Goal: Information Seeking & Learning: Learn about a topic

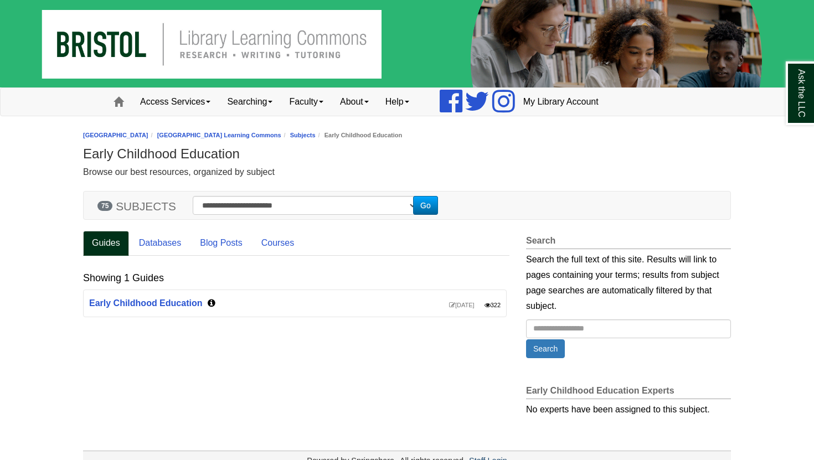
click at [147, 309] on div "Jun 24, 2025 322 Early Childhood Education" at bounding box center [295, 303] width 423 height 27
click at [147, 305] on link "Early Childhood Education" at bounding box center [145, 303] width 113 height 9
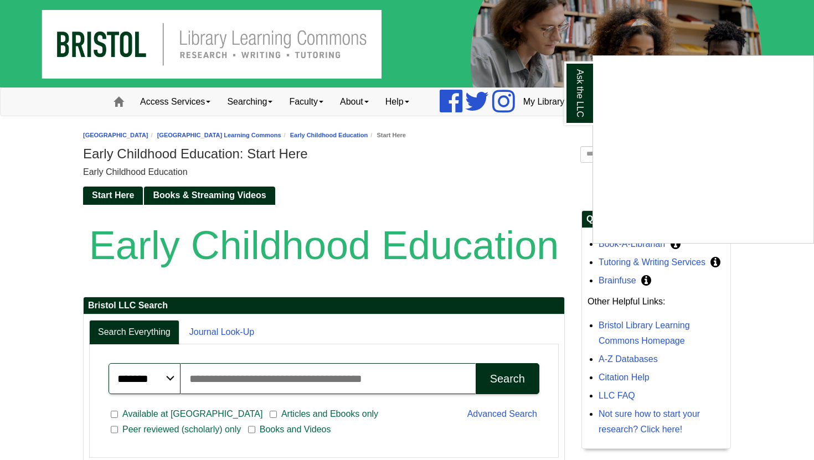
click at [543, 170] on div "Ask the LLC" at bounding box center [407, 230] width 814 height 460
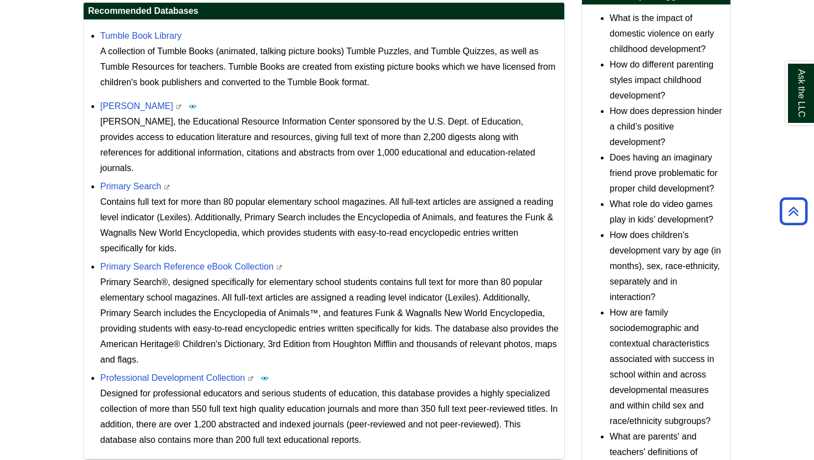
scroll to position [469, 0]
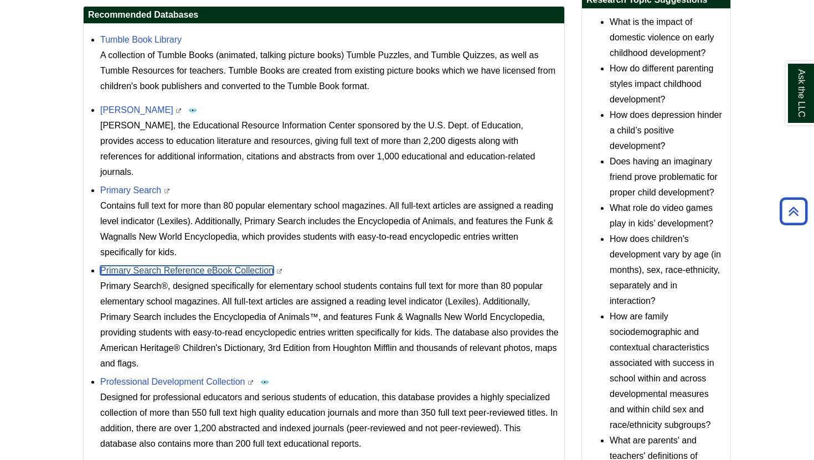
click at [242, 266] on link "Primary Search Reference eBook Collection" at bounding box center [186, 270] width 173 height 9
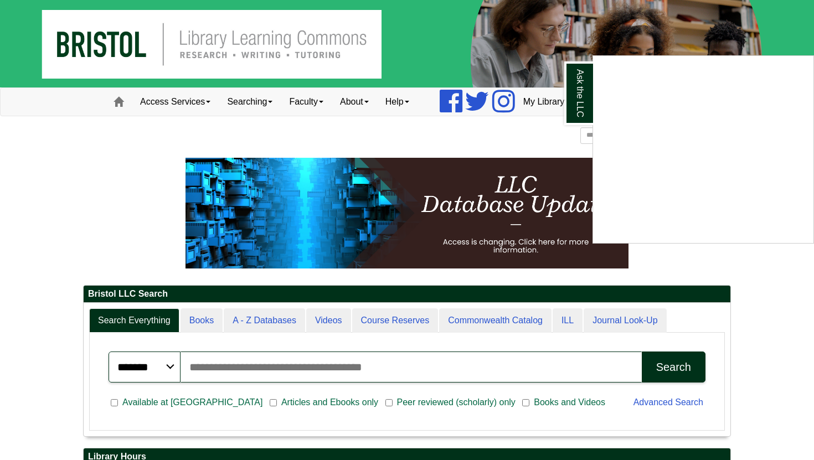
click at [264, 315] on div "Ask the LLC" at bounding box center [407, 230] width 814 height 460
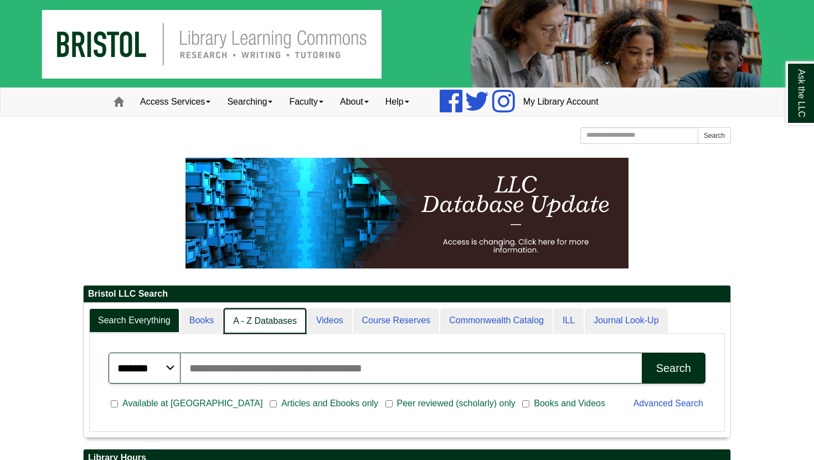
click at [264, 319] on link "A - Z Databases" at bounding box center [265, 322] width 83 height 26
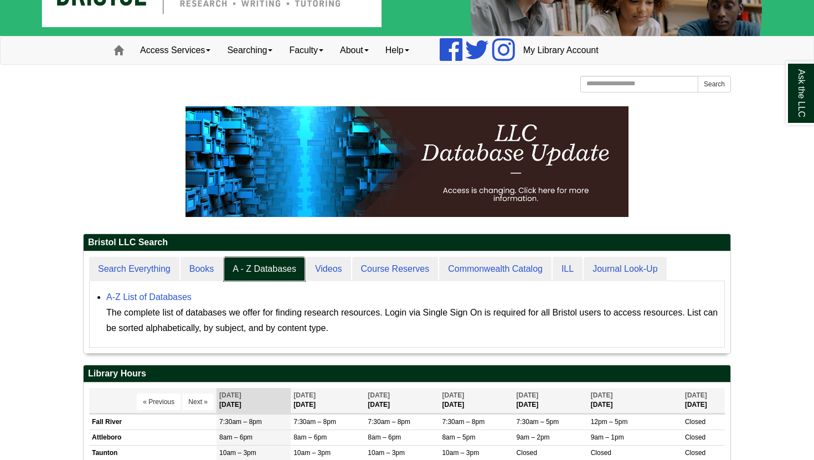
scroll to position [54, 0]
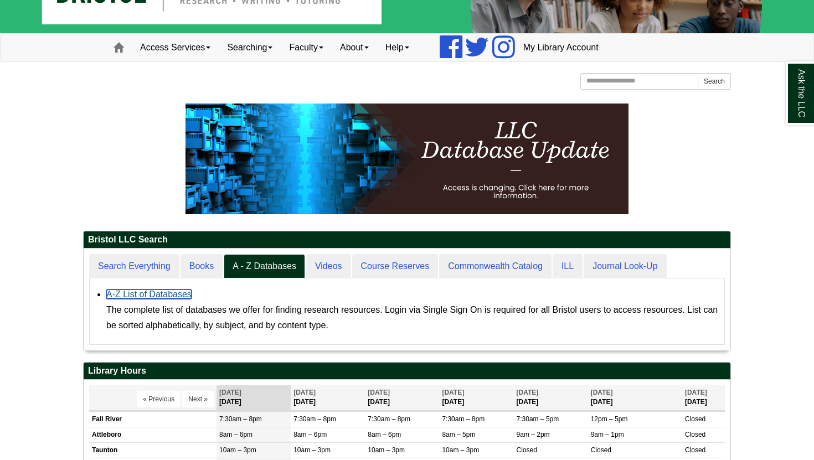
click at [143, 295] on link "A-Z List of Databases" at bounding box center [148, 294] width 85 height 9
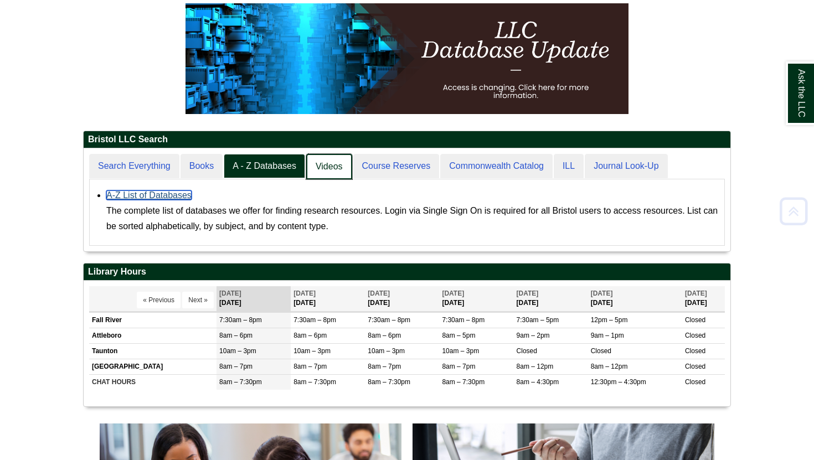
scroll to position [158, 0]
